Goal: Navigation & Orientation: Find specific page/section

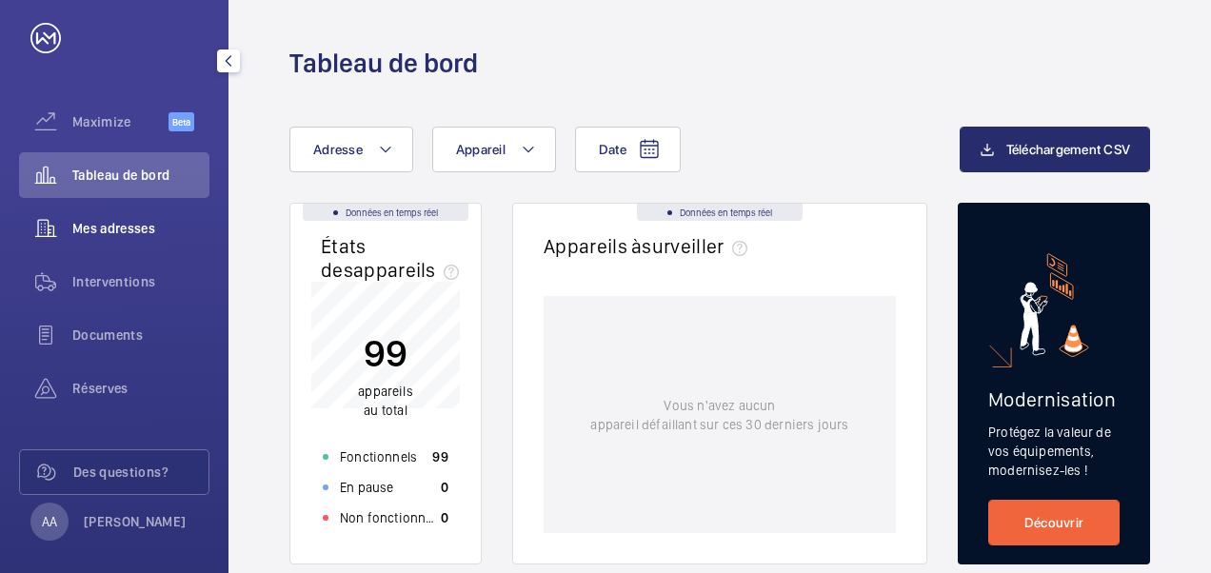
scroll to position [36, 0]
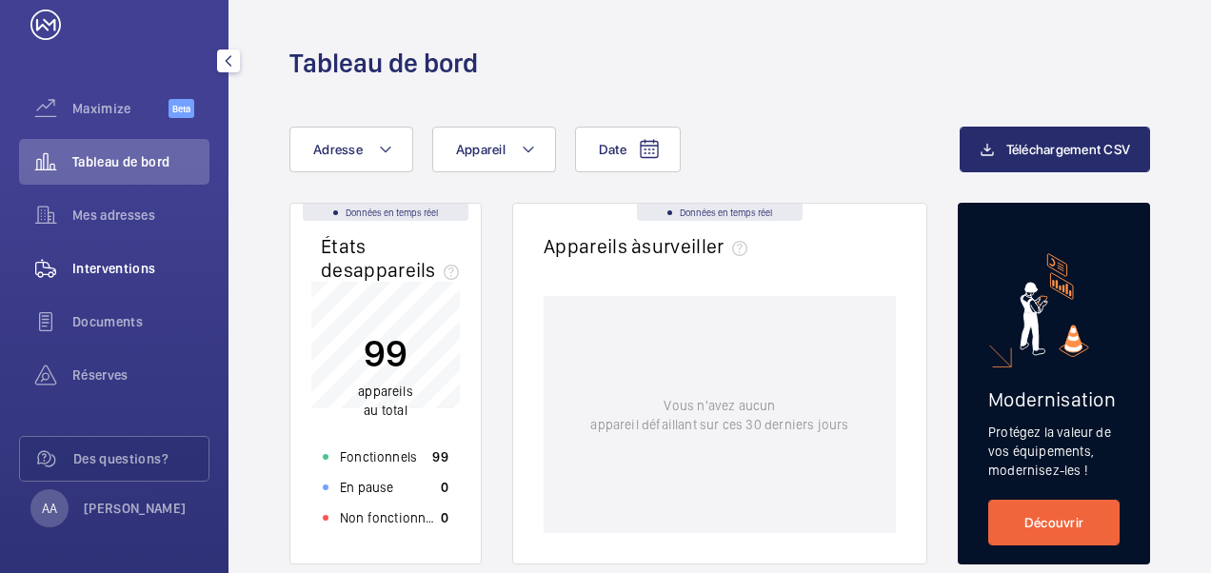
click at [97, 282] on div "Interventions" at bounding box center [114, 269] width 190 height 46
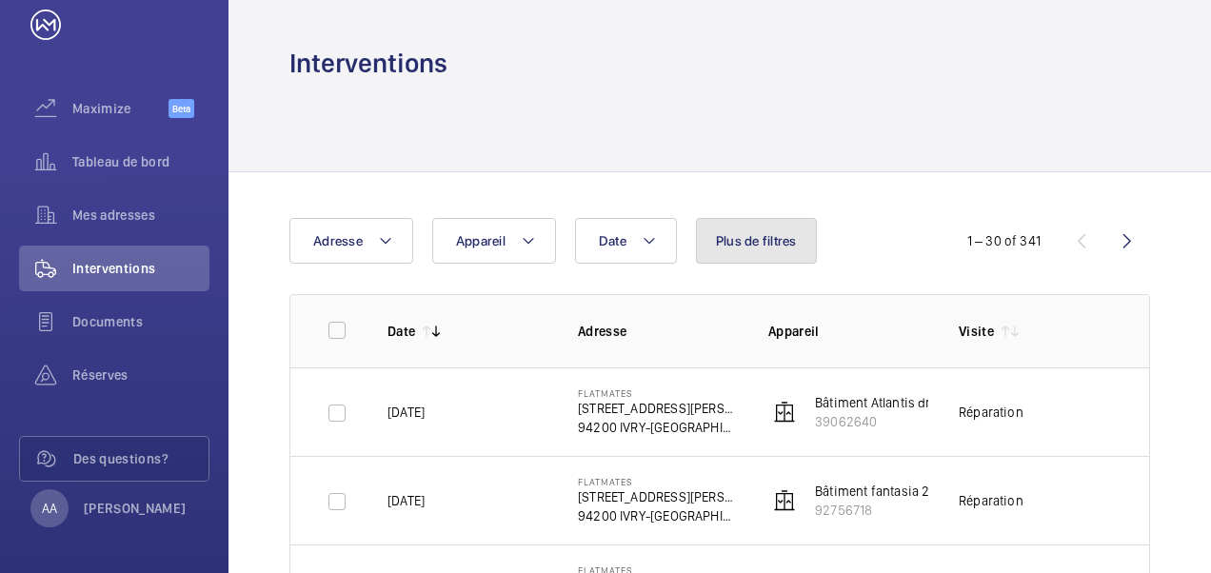
click at [747, 250] on button "Plus de filtres" at bounding box center [756, 241] width 121 height 46
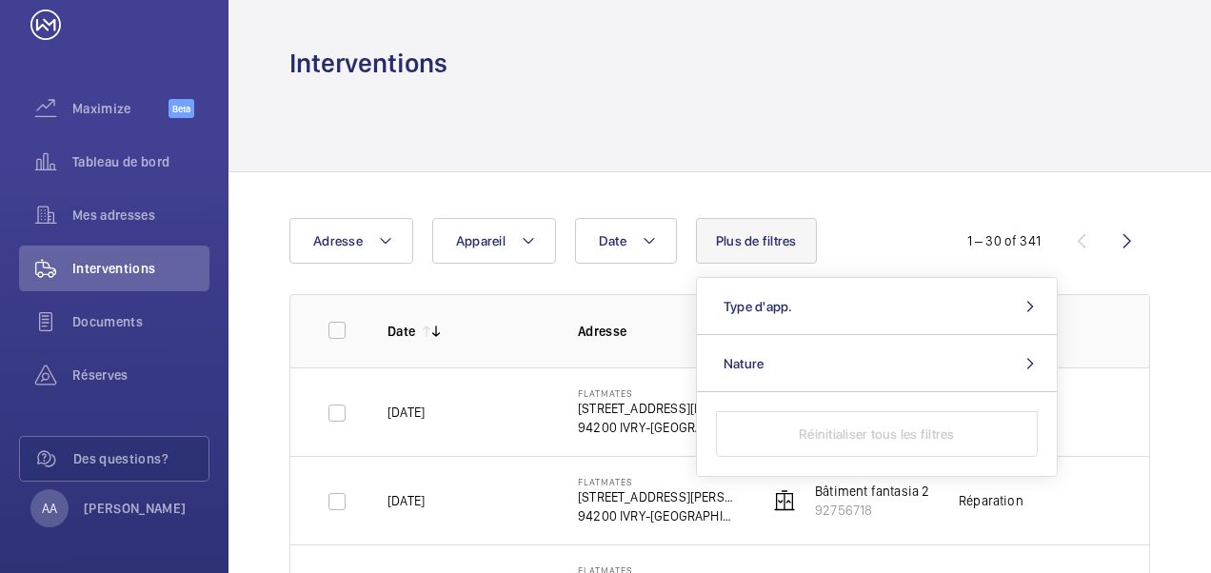
click at [743, 250] on button "Plus de filtres" at bounding box center [756, 241] width 121 height 46
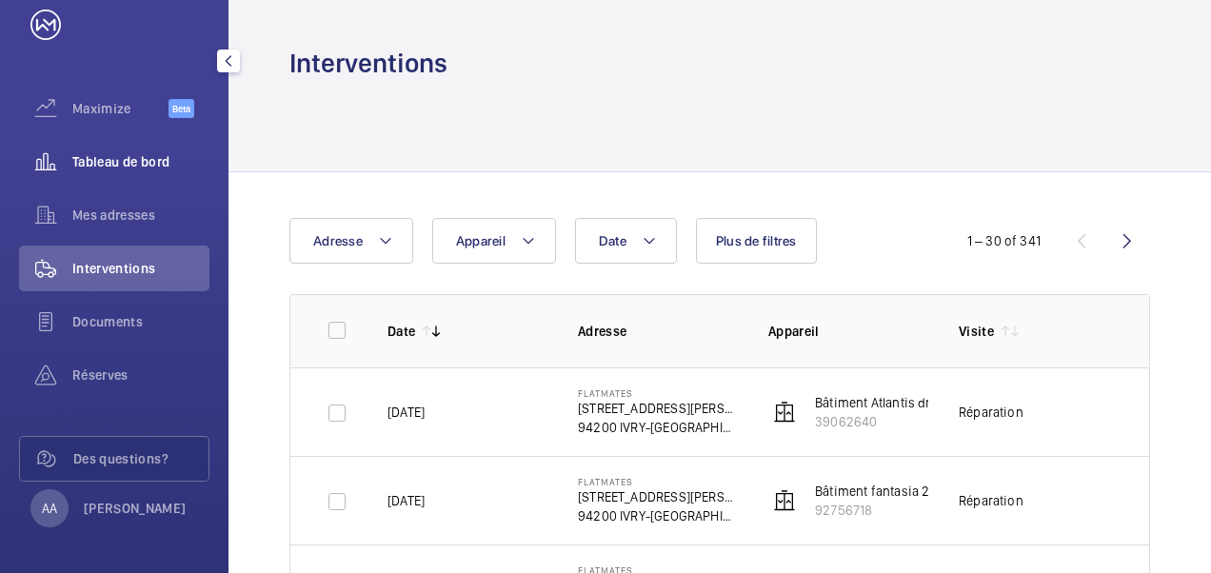
click at [160, 161] on span "Tableau de bord" at bounding box center [140, 161] width 137 height 19
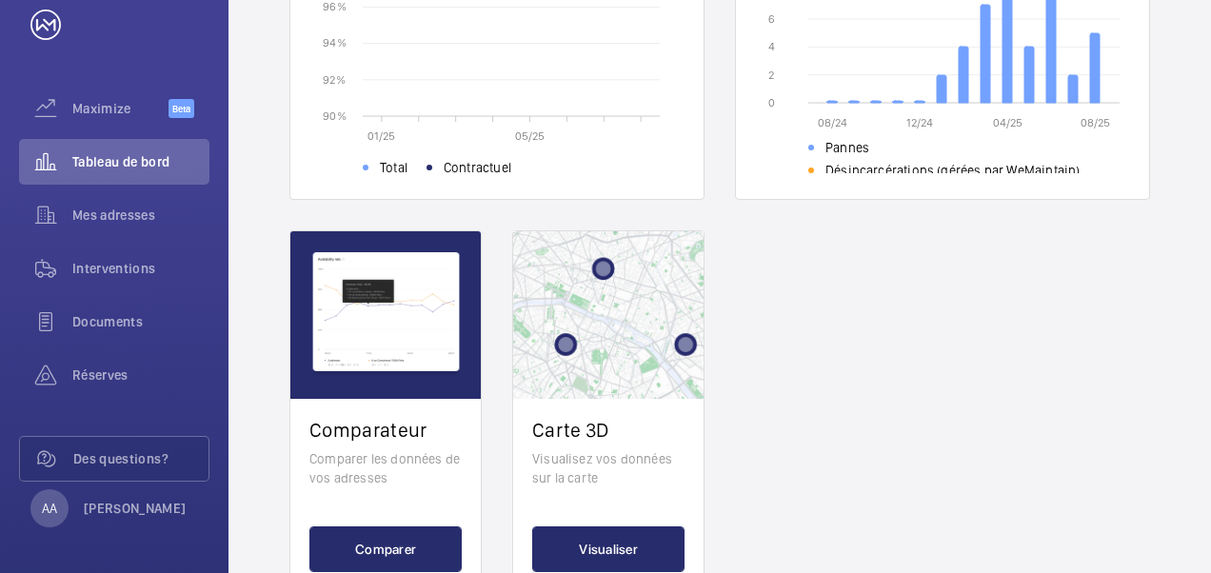
scroll to position [821, 0]
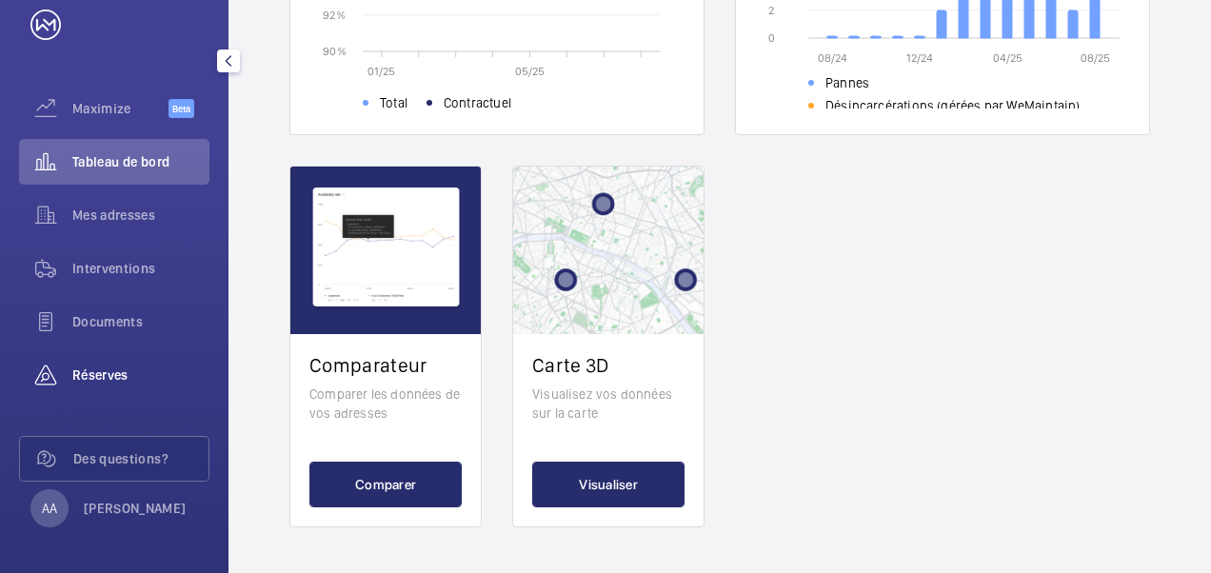
click at [126, 365] on span "Réserves" at bounding box center [140, 374] width 137 height 19
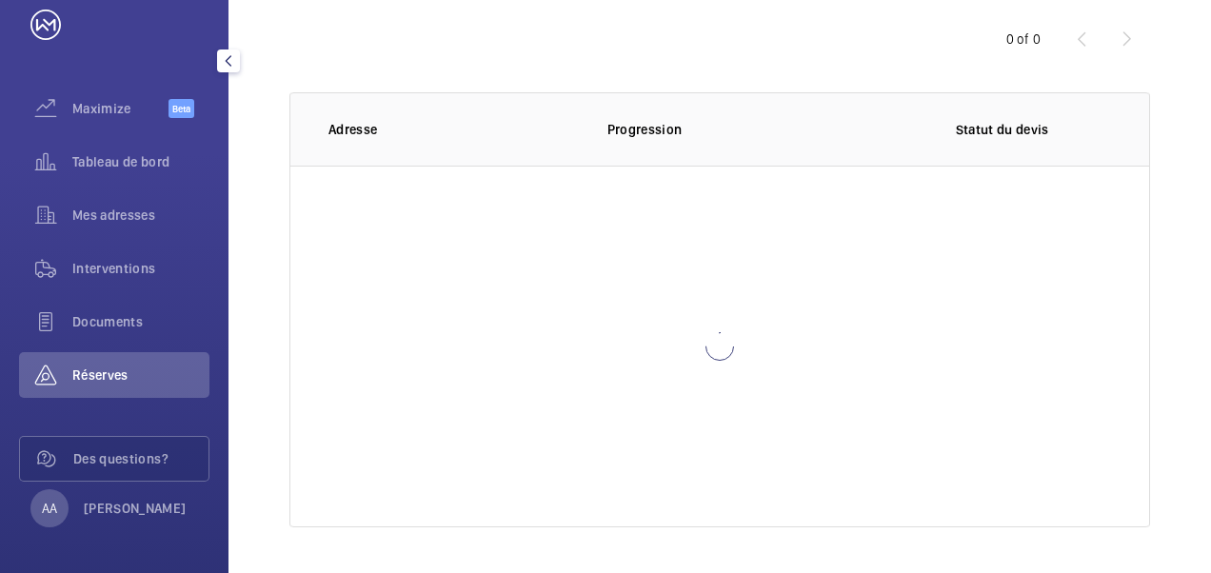
scroll to position [17, 0]
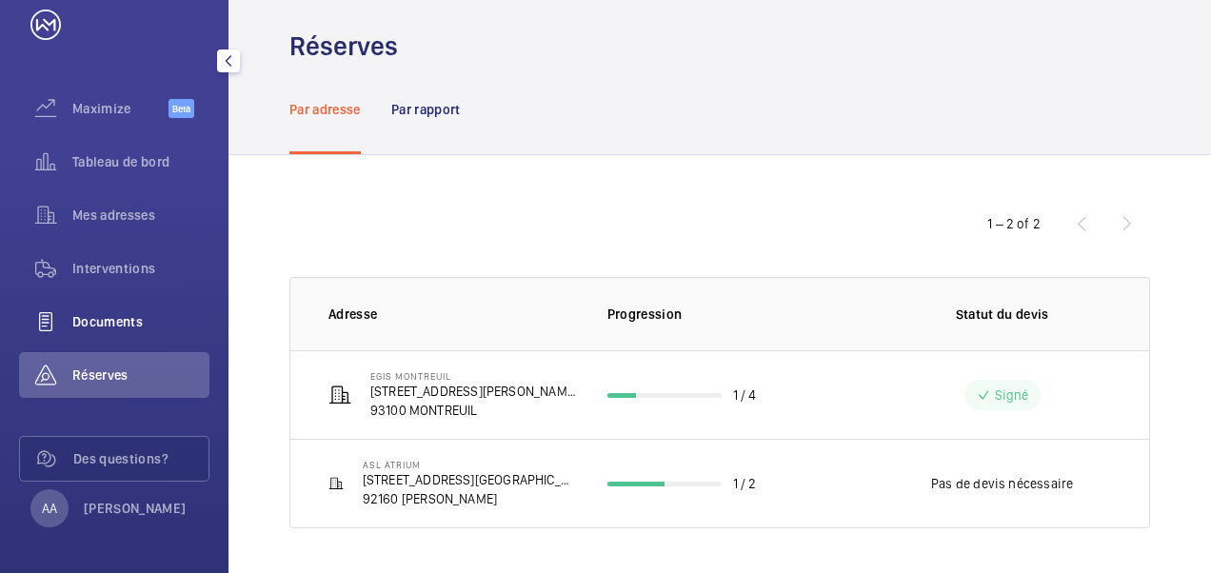
click at [130, 320] on span "Documents" at bounding box center [140, 321] width 137 height 19
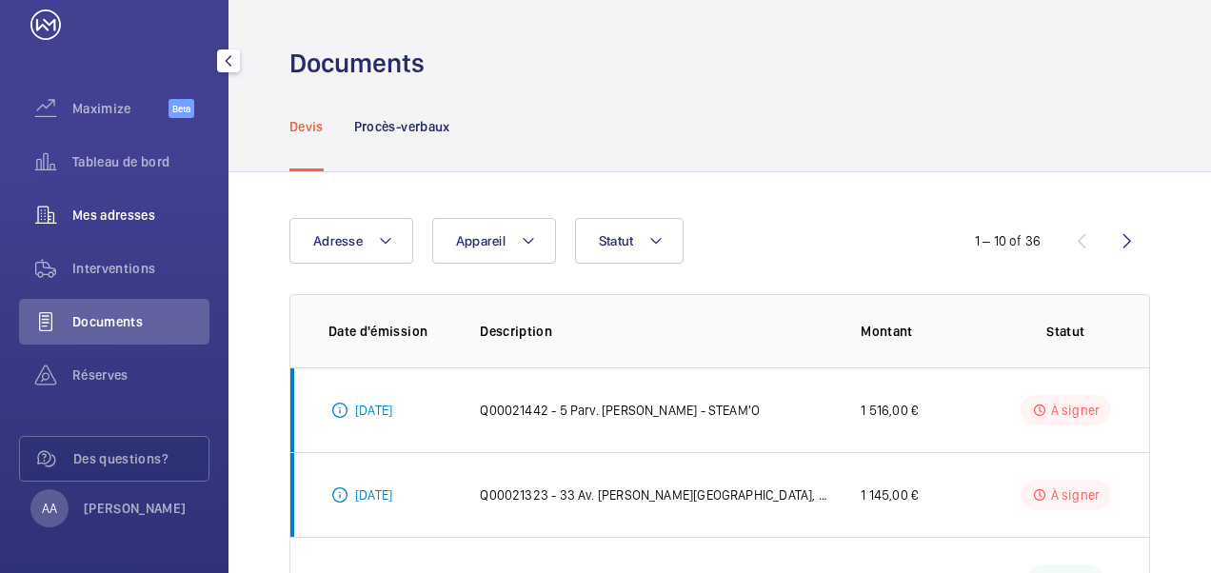
click at [128, 223] on span "Mes adresses" at bounding box center [140, 215] width 137 height 19
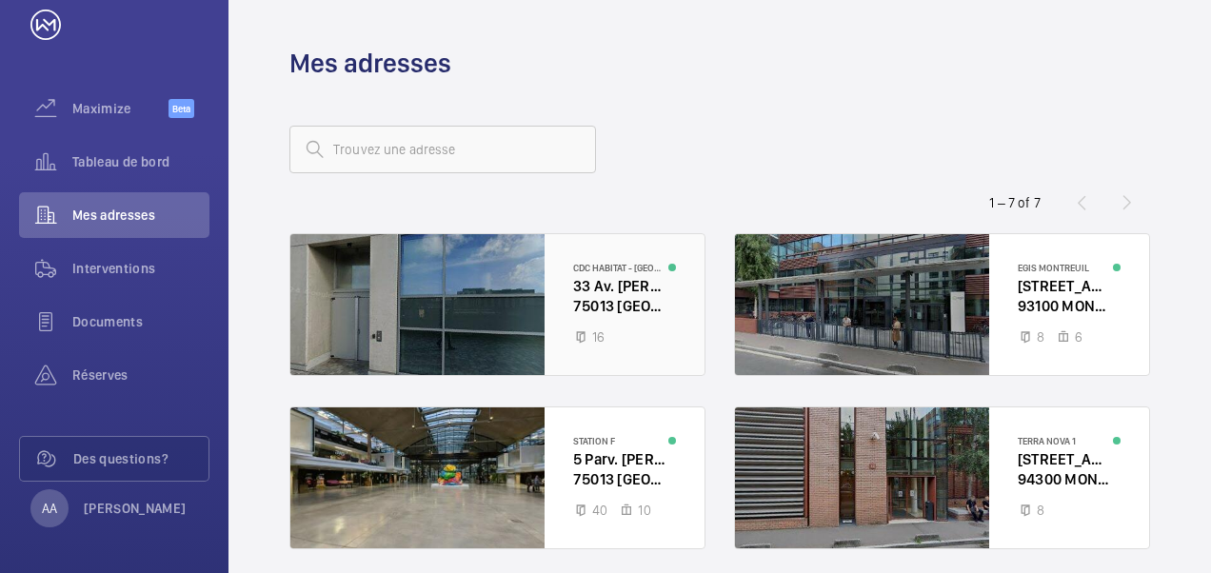
click at [590, 301] on div at bounding box center [497, 304] width 414 height 141
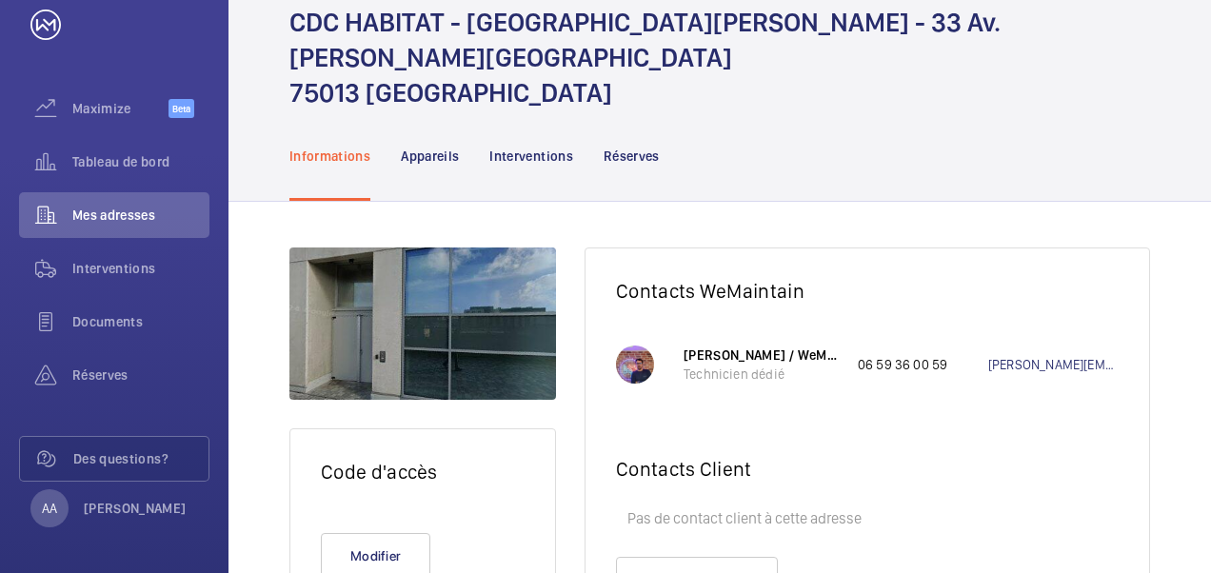
scroll to position [150, 0]
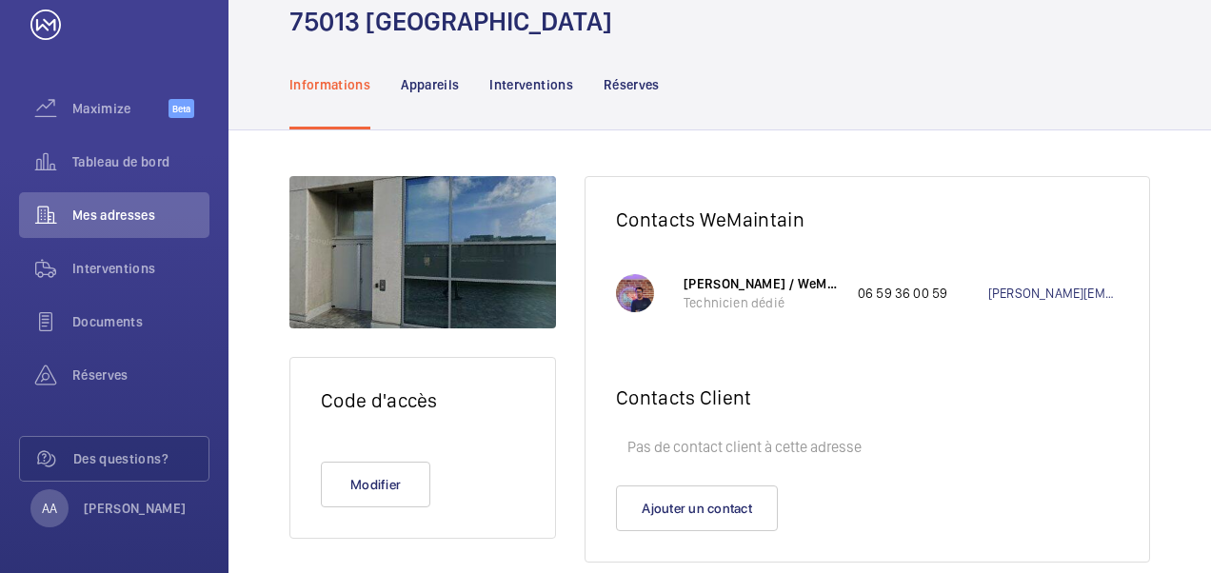
click at [634, 274] on div at bounding box center [635, 293] width 38 height 38
click at [628, 274] on div at bounding box center [635, 293] width 38 height 38
click at [636, 274] on div at bounding box center [635, 293] width 38 height 38
click at [641, 274] on div at bounding box center [635, 293] width 38 height 38
click at [635, 274] on div at bounding box center [635, 293] width 38 height 38
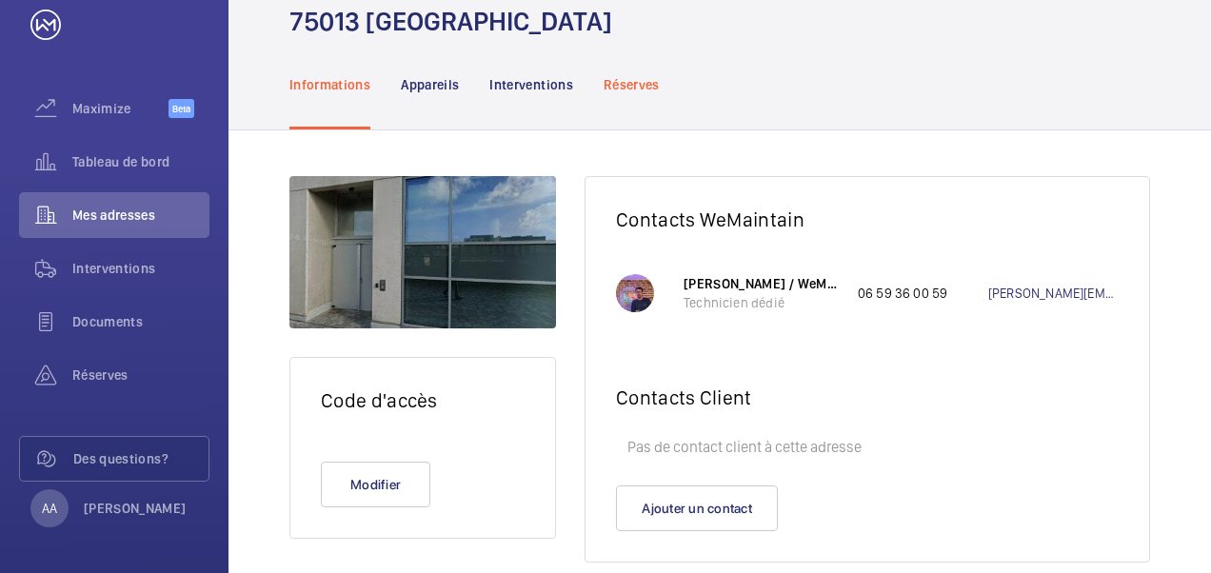
click at [631, 59] on div "Réserves" at bounding box center [631, 84] width 56 height 90
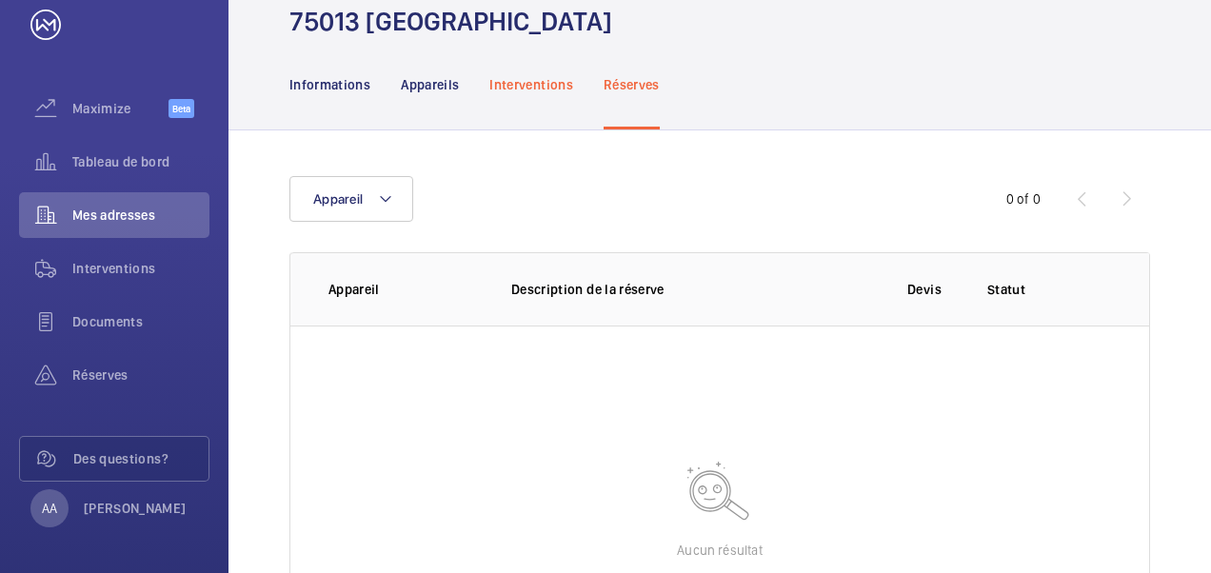
click at [539, 75] on p "Interventions" at bounding box center [531, 84] width 84 height 19
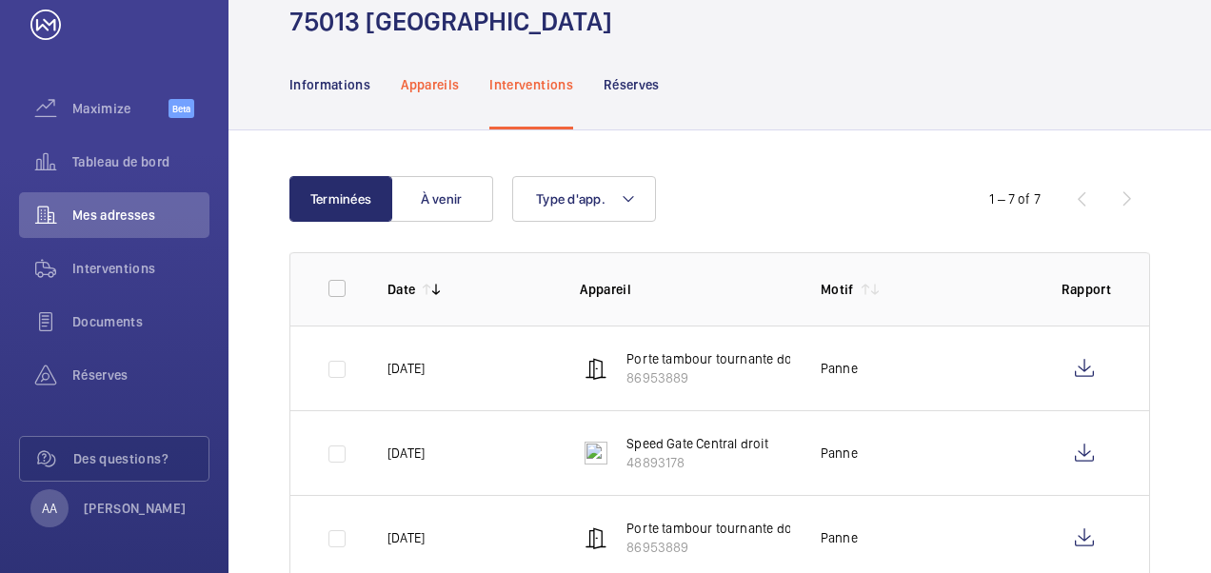
click at [442, 75] on p "Appareils" at bounding box center [430, 84] width 58 height 19
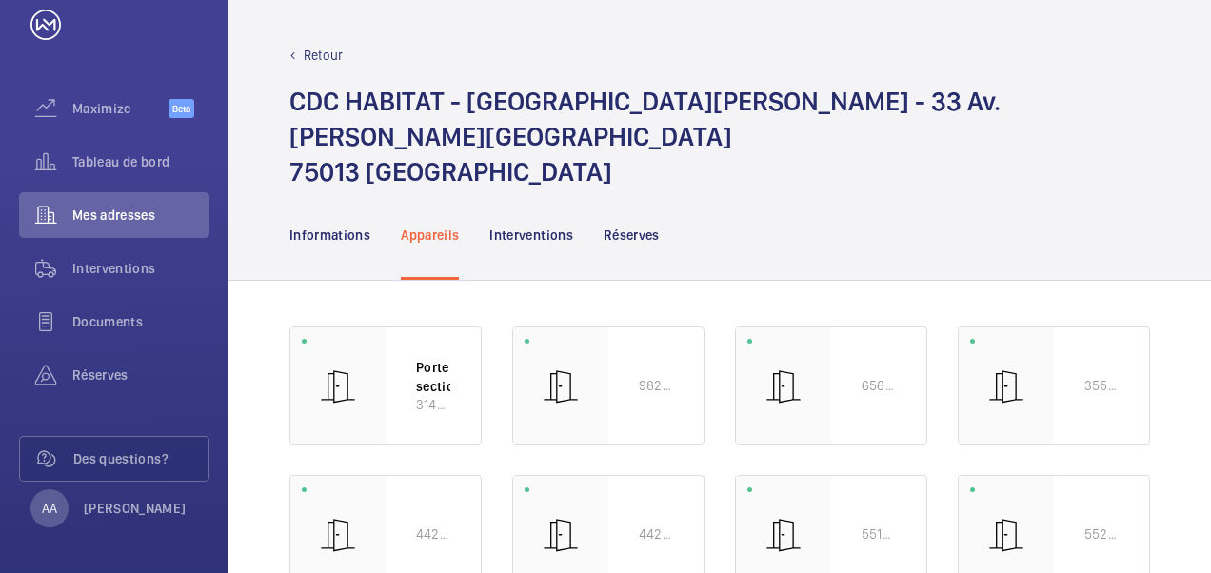
click at [320, 59] on p "Retour" at bounding box center [323, 55] width 39 height 19
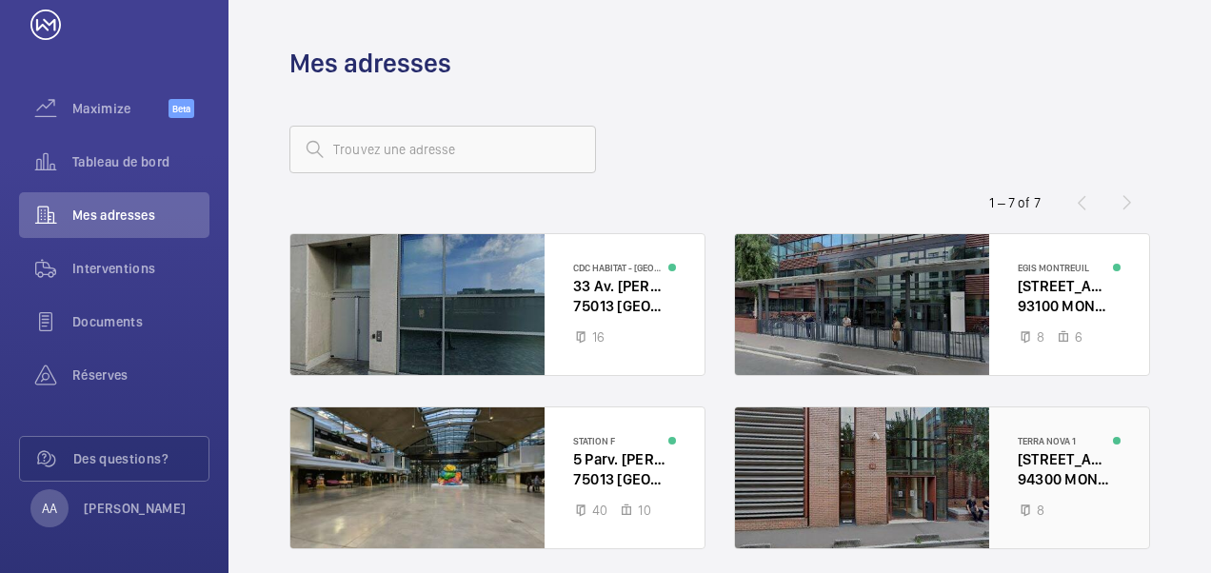
click at [877, 485] on div at bounding box center [942, 477] width 414 height 141
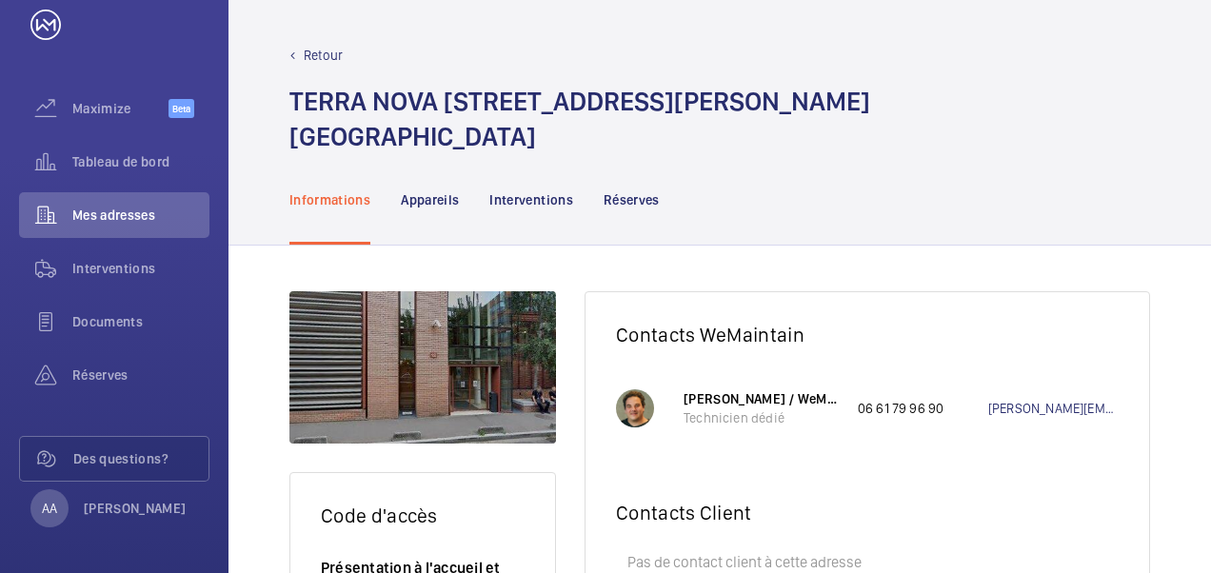
click at [322, 57] on p "Retour" at bounding box center [323, 55] width 39 height 19
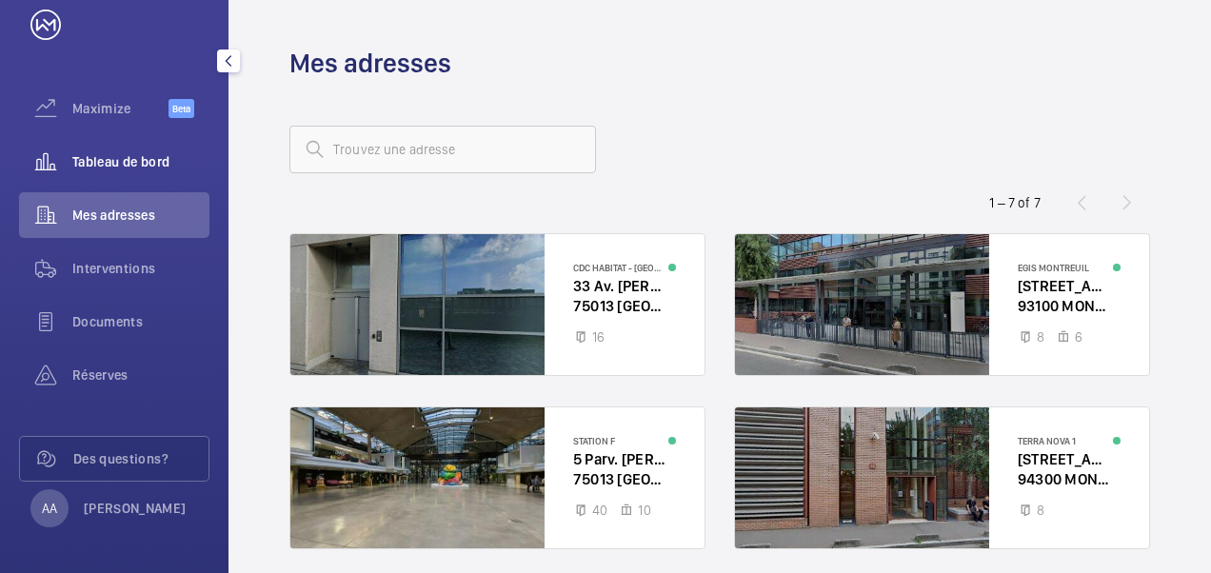
click at [157, 165] on span "Tableau de bord" at bounding box center [140, 161] width 137 height 19
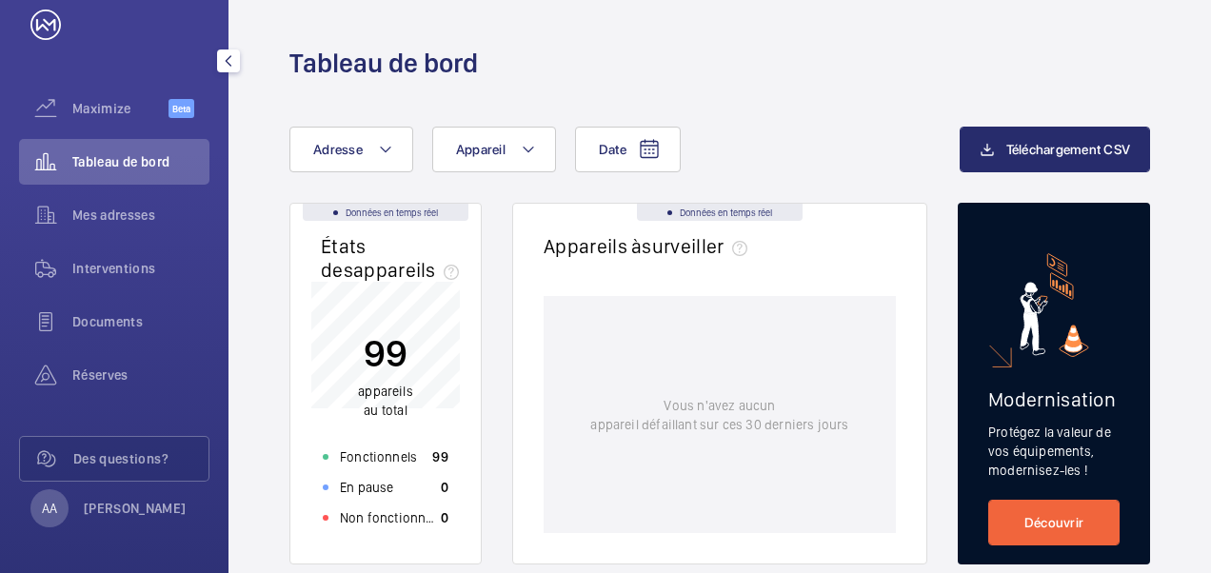
click at [168, 167] on span "Tableau de bord" at bounding box center [140, 161] width 137 height 19
